Goal: Connect with others: Connect with others

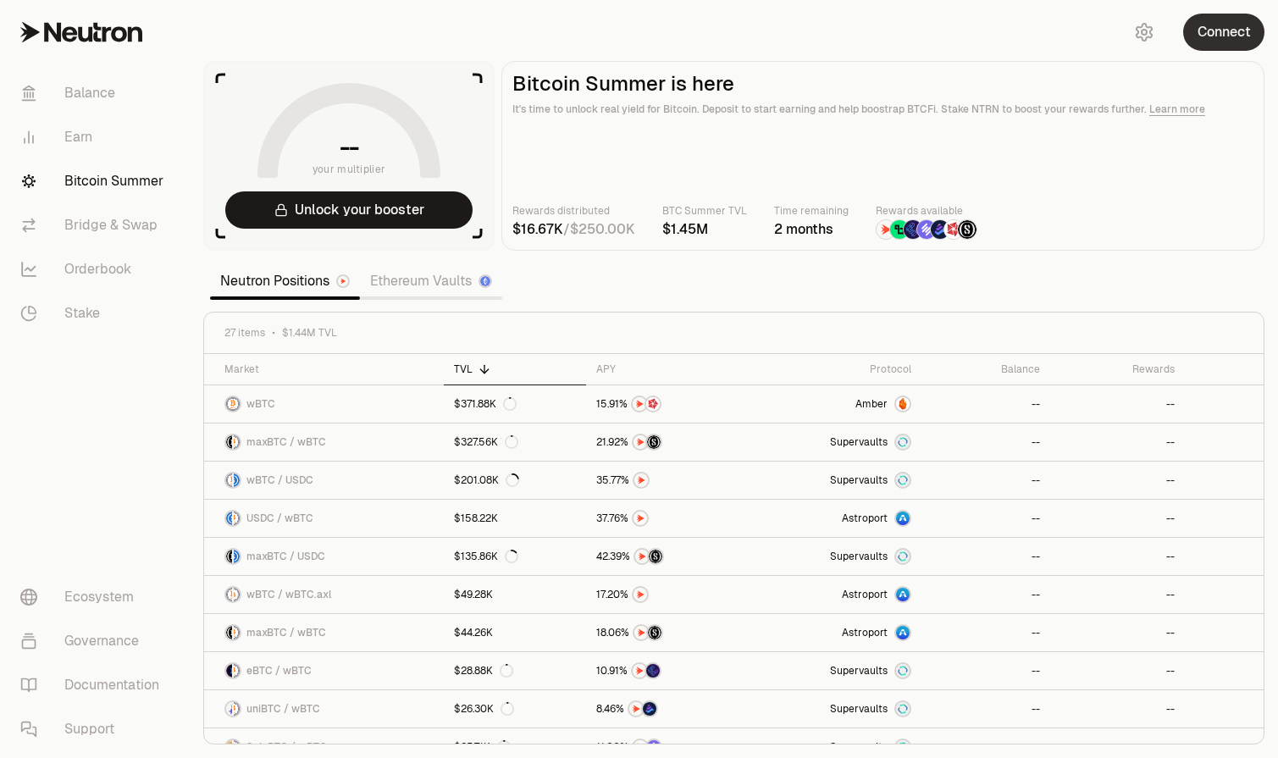
click at [1210, 27] on button "Connect" at bounding box center [1223, 32] width 81 height 37
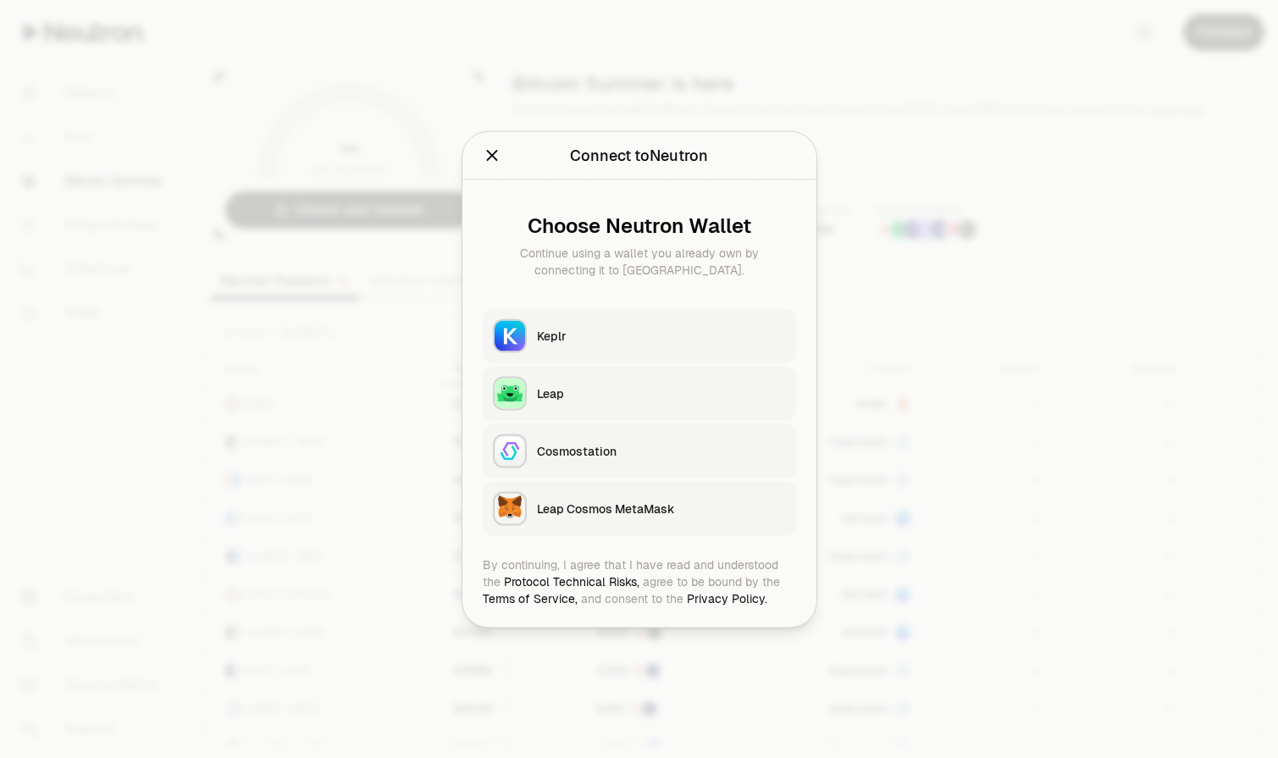
click at [591, 327] on div "Keplr" at bounding box center [661, 335] width 249 height 17
